Goal: Find specific page/section

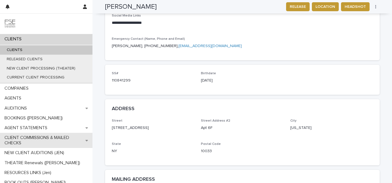
scroll to position [20, 0]
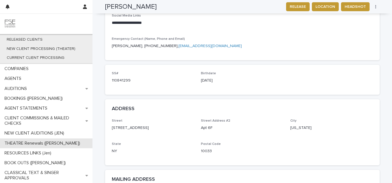
click at [30, 143] on p "THEATRE Renewals ([PERSON_NAME])" at bounding box center [43, 143] width 82 height 5
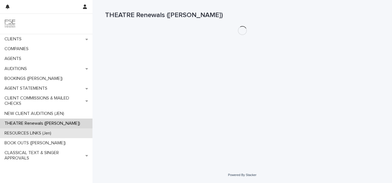
click at [29, 133] on p "RESOURCES LINKS (Jen)" at bounding box center [28, 132] width 53 height 5
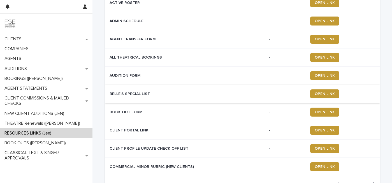
scroll to position [99, 0]
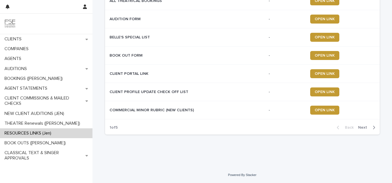
click at [365, 128] on span "Next" at bounding box center [364, 127] width 12 height 4
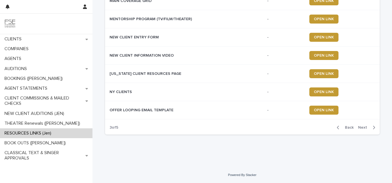
click at [365, 128] on span "Next" at bounding box center [364, 127] width 12 height 4
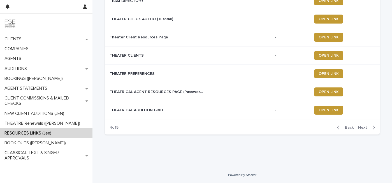
click at [143, 74] on p "THEATER PREFERENCES" at bounding box center [132, 73] width 46 height 6
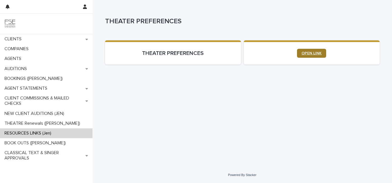
click at [299, 55] on link "OPEN LINK" at bounding box center [311, 53] width 29 height 9
